Goal: Navigation & Orientation: Find specific page/section

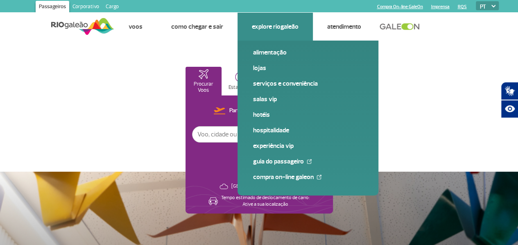
click at [284, 24] on link "Explore RIOgaleão" at bounding box center [275, 27] width 47 height 8
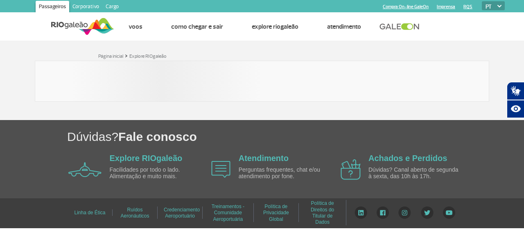
click at [131, 164] on div "Explore RIOgaleão Facilidades por todo o lado. Alimentação e muito mais." at bounding box center [157, 169] width 94 height 33
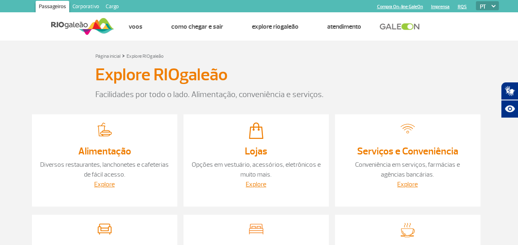
click at [132, 160] on p "Diversos restaurantes, lanchonetes e cafeterias de fácil acesso." at bounding box center [104, 170] width 129 height 20
click at [495, 6] on img at bounding box center [494, 6] width 4 height 2
